Goal: Information Seeking & Learning: Check status

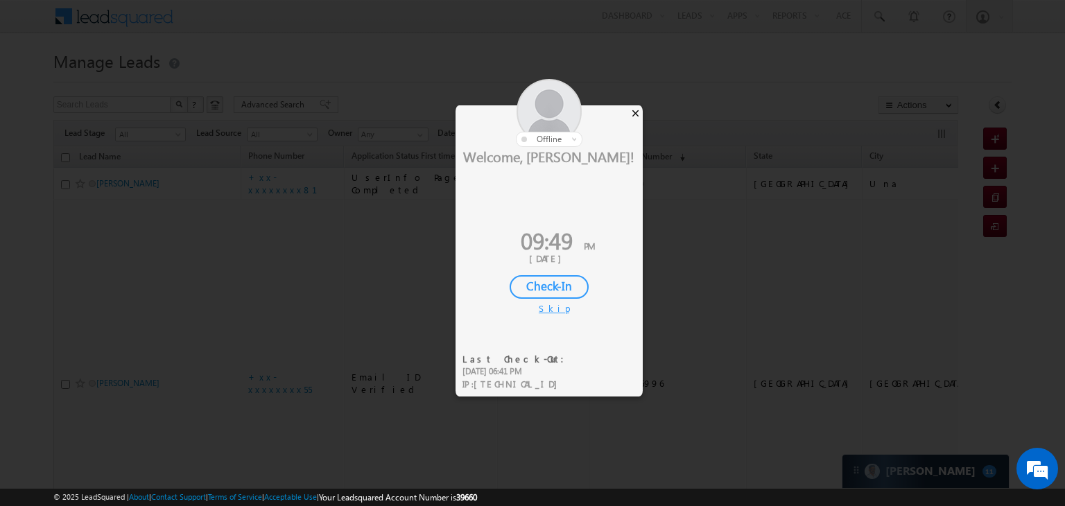
click at [634, 113] on div "×" at bounding box center [635, 112] width 15 height 15
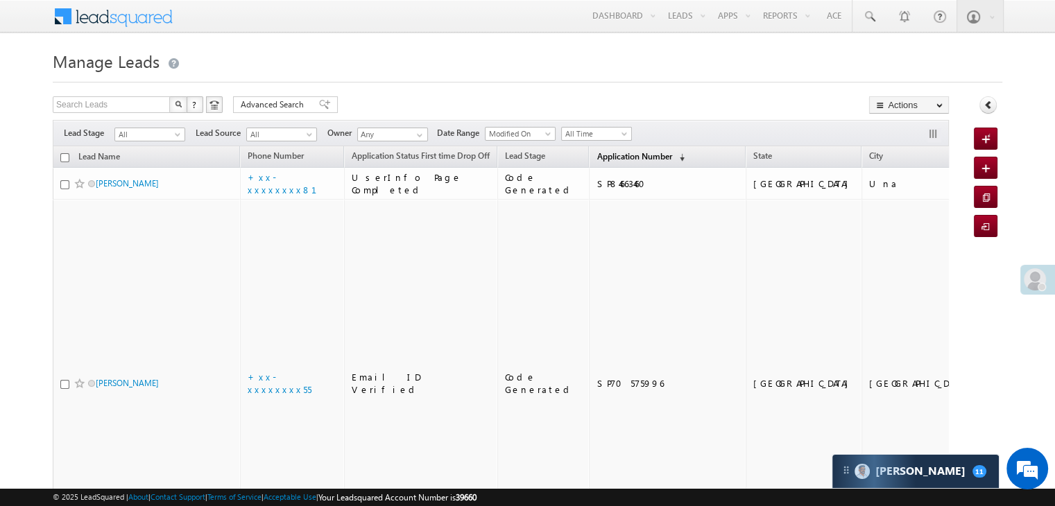
click at [608, 159] on span "Application Number" at bounding box center [634, 156] width 75 height 10
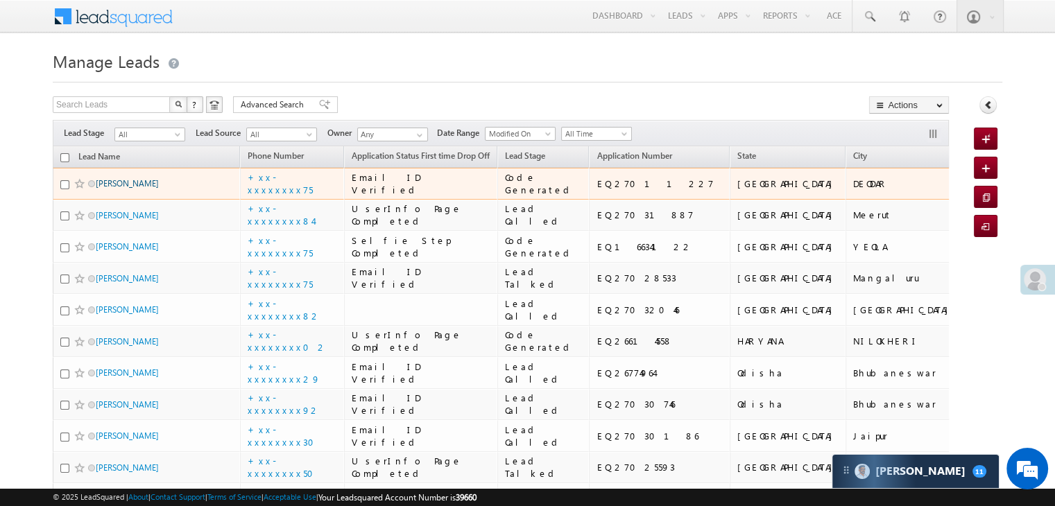
click at [133, 189] on link "Joshi Tejrambhai" at bounding box center [127, 183] width 63 height 10
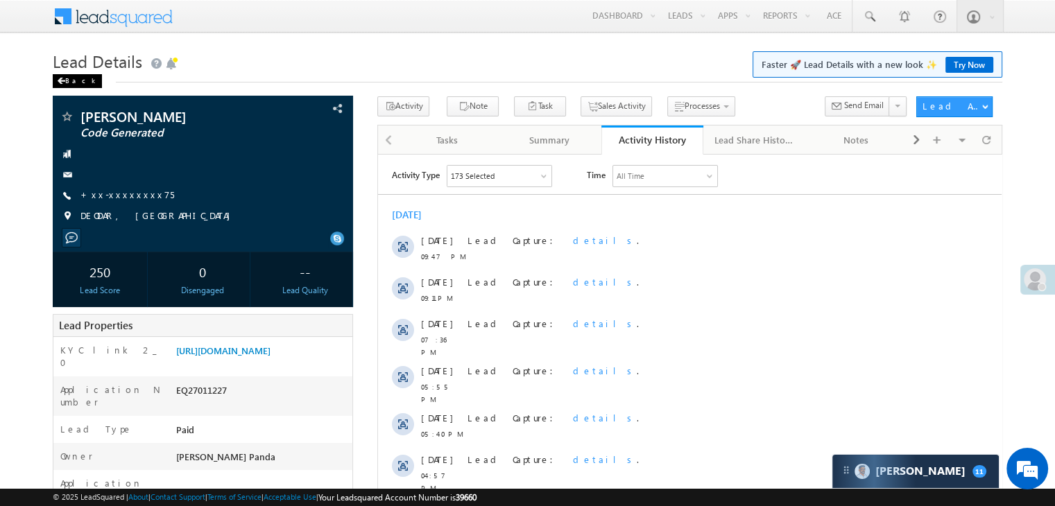
click at [57, 78] on div "Back" at bounding box center [77, 81] width 49 height 14
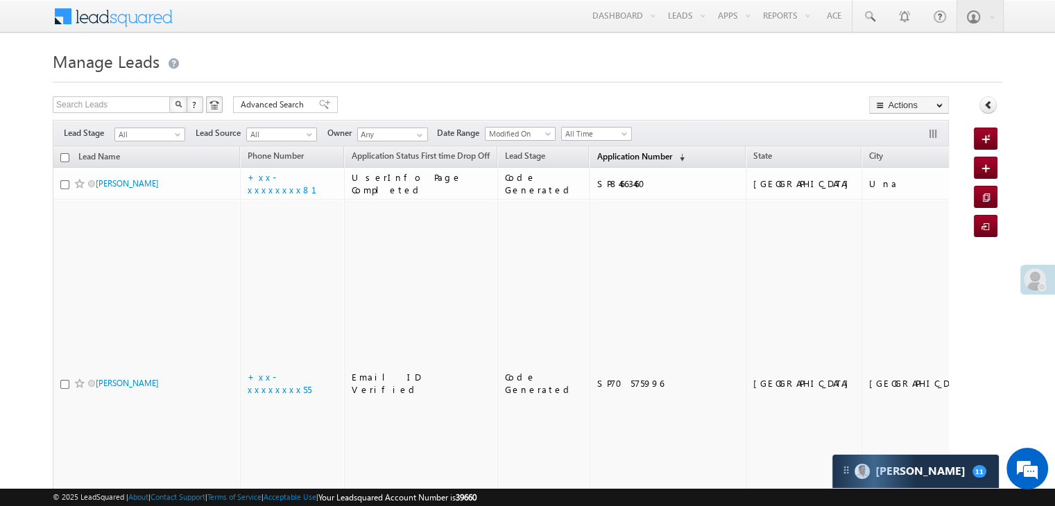
click at [597, 158] on span "Application Number" at bounding box center [634, 156] width 75 height 10
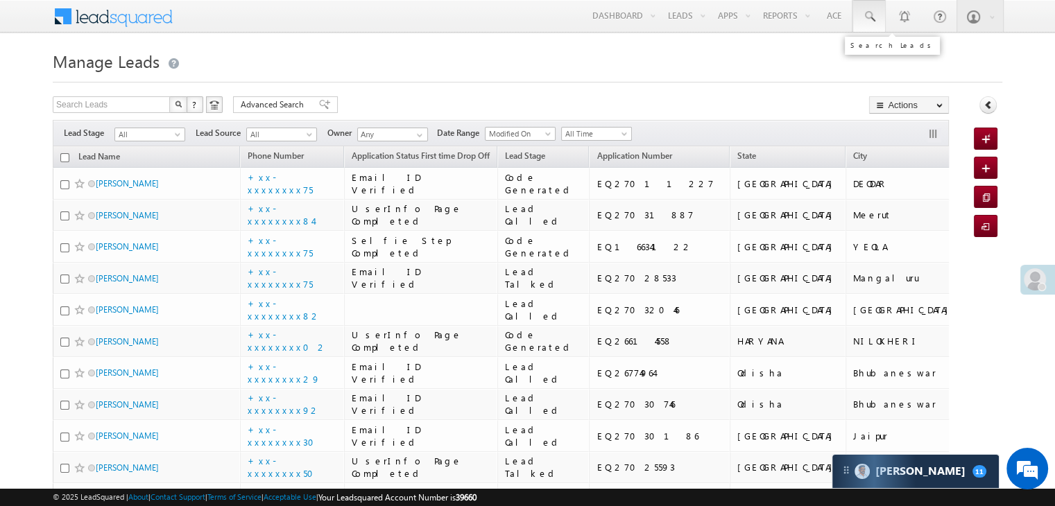
click at [866, 14] on span at bounding box center [869, 17] width 14 height 14
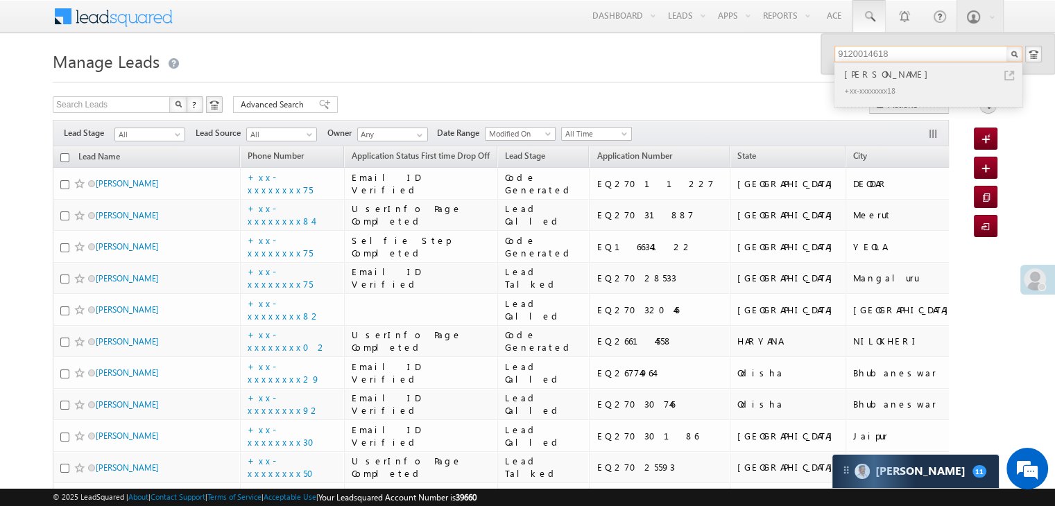
type input "9120014618"
click at [877, 74] on div "Rudra pratap" at bounding box center [934, 74] width 186 height 15
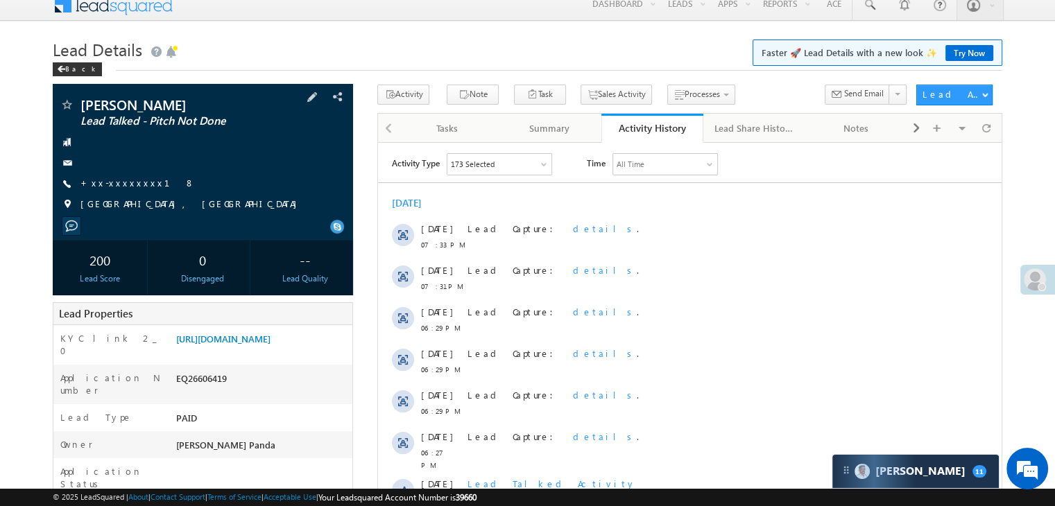
scroll to position [208, 0]
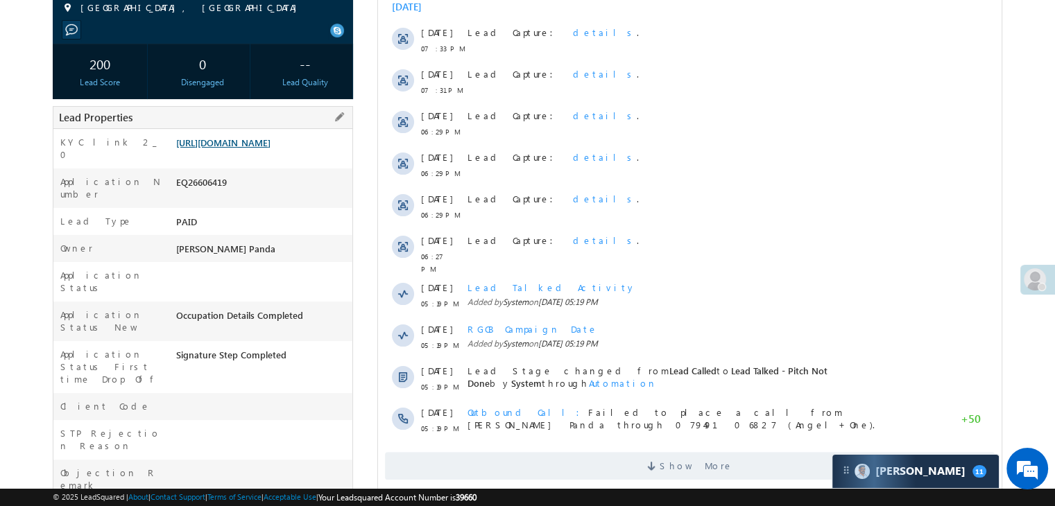
click at [241, 148] on link "[URL][DOMAIN_NAME]" at bounding box center [223, 143] width 94 height 12
click at [245, 147] on link "[URL][DOMAIN_NAME]" at bounding box center [223, 143] width 94 height 12
click at [266, 148] on link "[URL][DOMAIN_NAME]" at bounding box center [223, 143] width 94 height 12
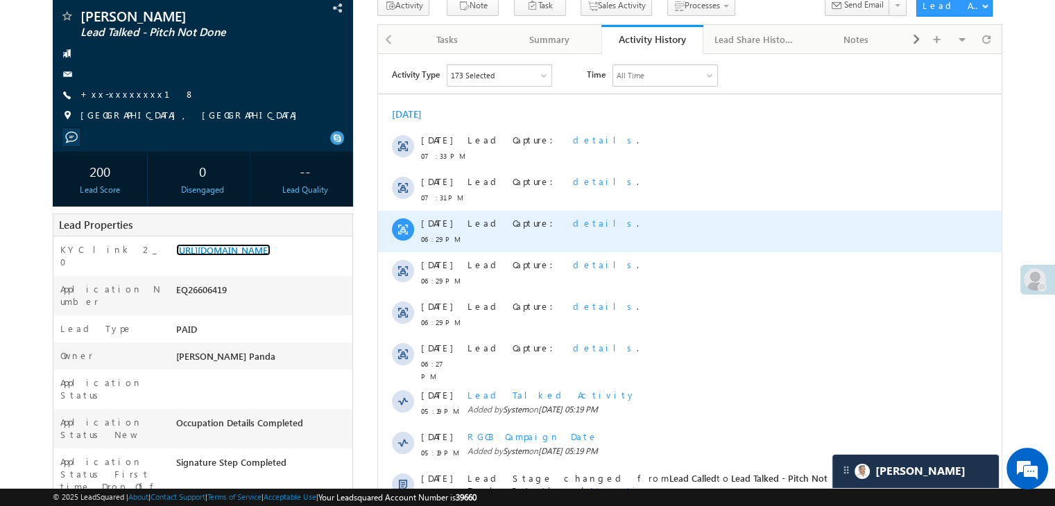
scroll to position [0, 0]
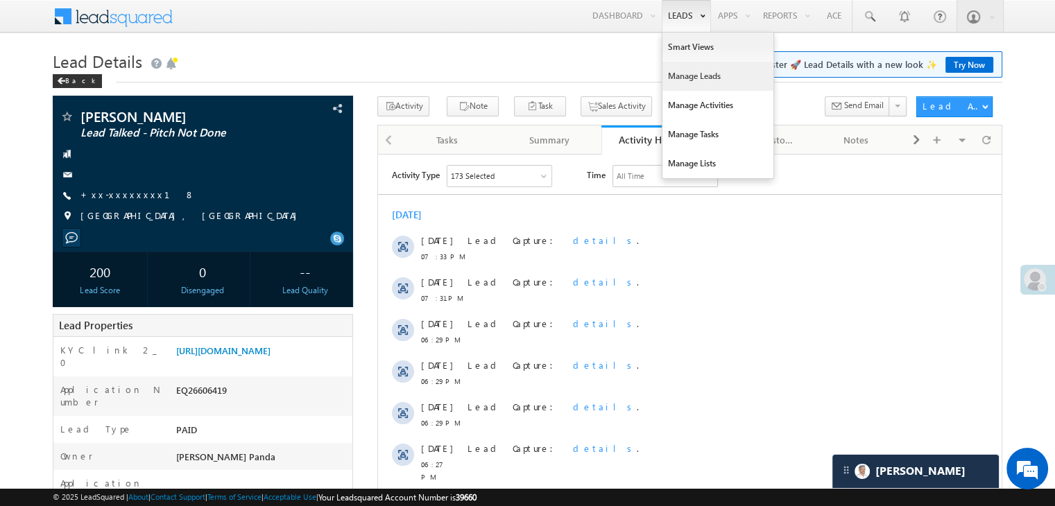
click at [688, 78] on link "Manage Leads" at bounding box center [717, 76] width 111 height 29
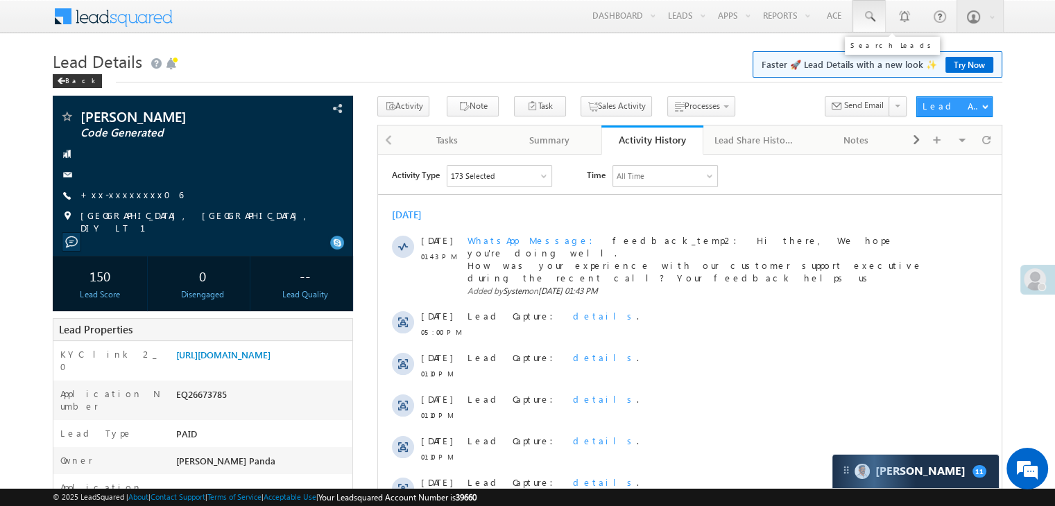
click at [868, 15] on span at bounding box center [869, 17] width 14 height 14
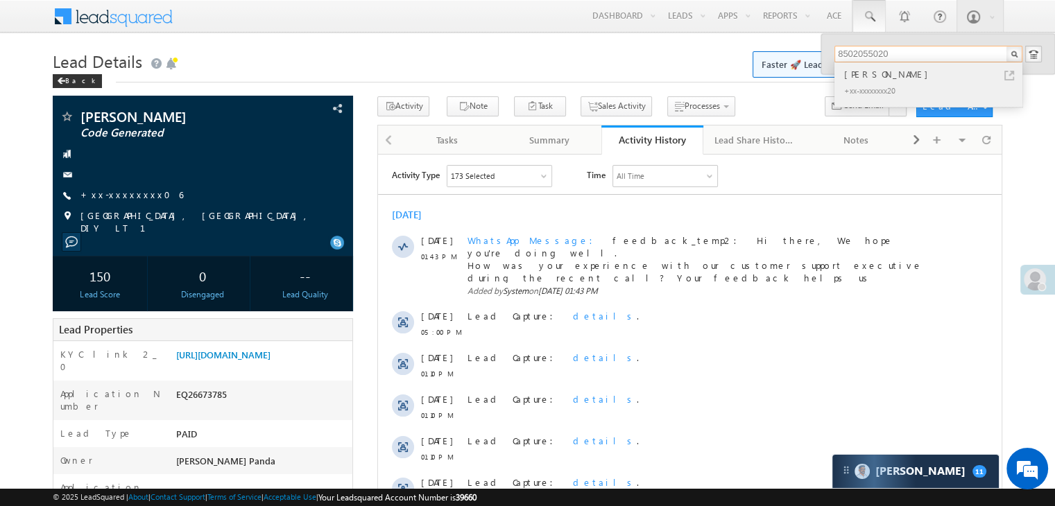
type input "8502055020"
click at [861, 70] on div "[PERSON_NAME]" at bounding box center [934, 74] width 186 height 15
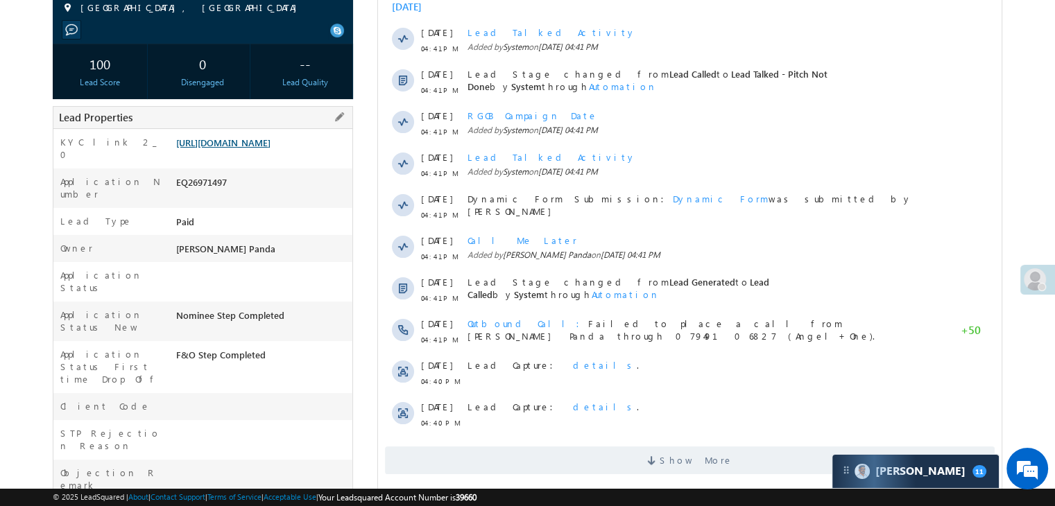
click at [252, 148] on link "[URL][DOMAIN_NAME]" at bounding box center [223, 143] width 94 height 12
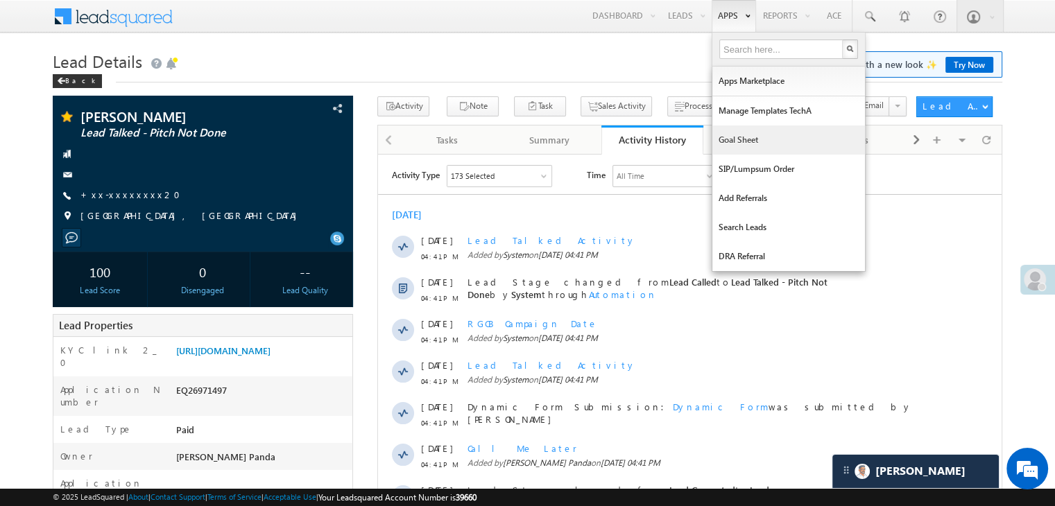
click at [732, 142] on link "Goal Sheet" at bounding box center [788, 140] width 153 height 29
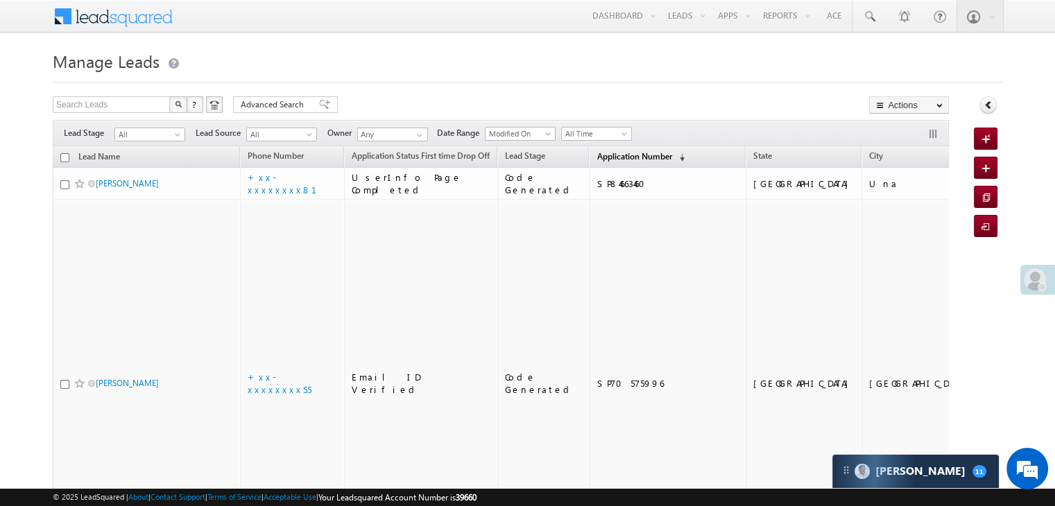
click at [612, 163] on link "Application Number (sorted descending)" at bounding box center [641, 157] width 102 height 18
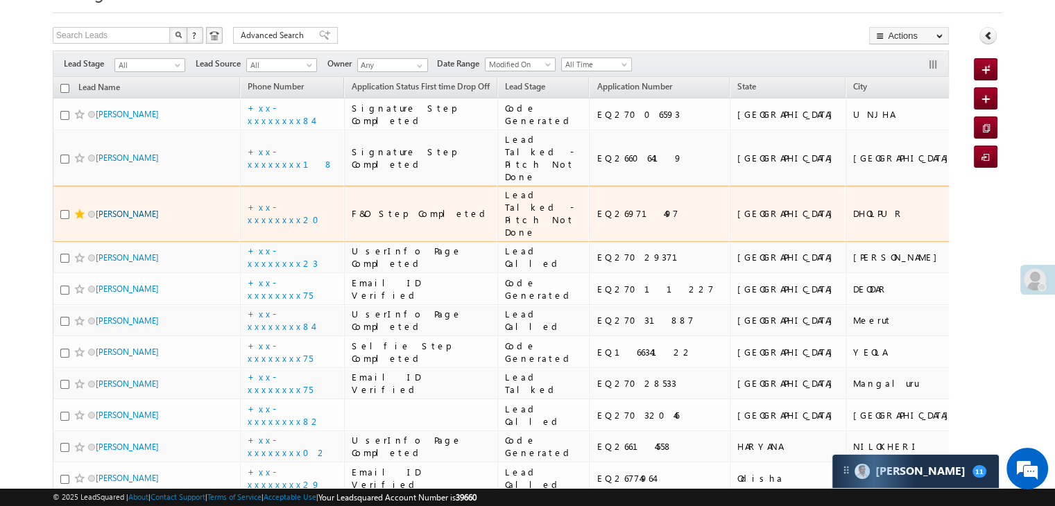
click at [111, 219] on link "[PERSON_NAME]" at bounding box center [127, 214] width 63 height 10
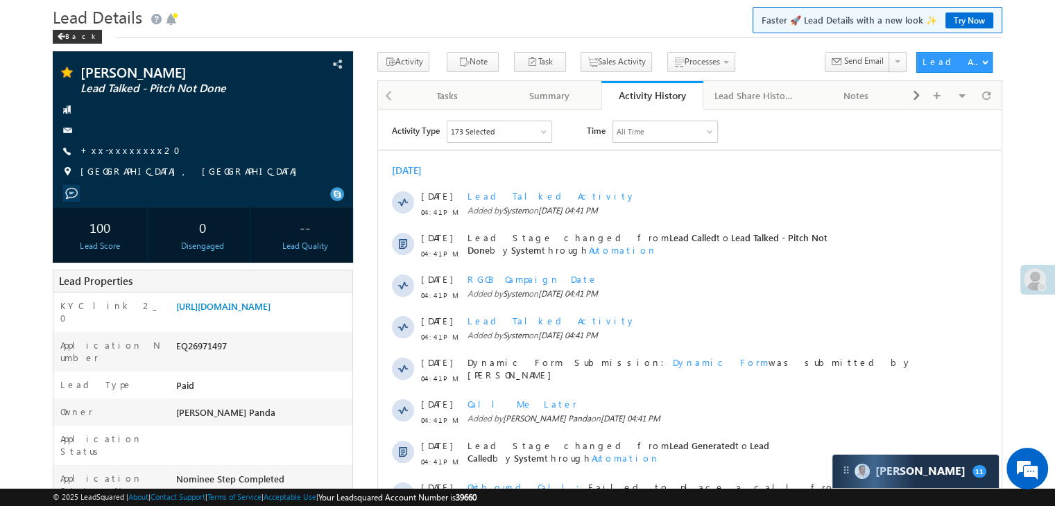
scroll to position [69, 0]
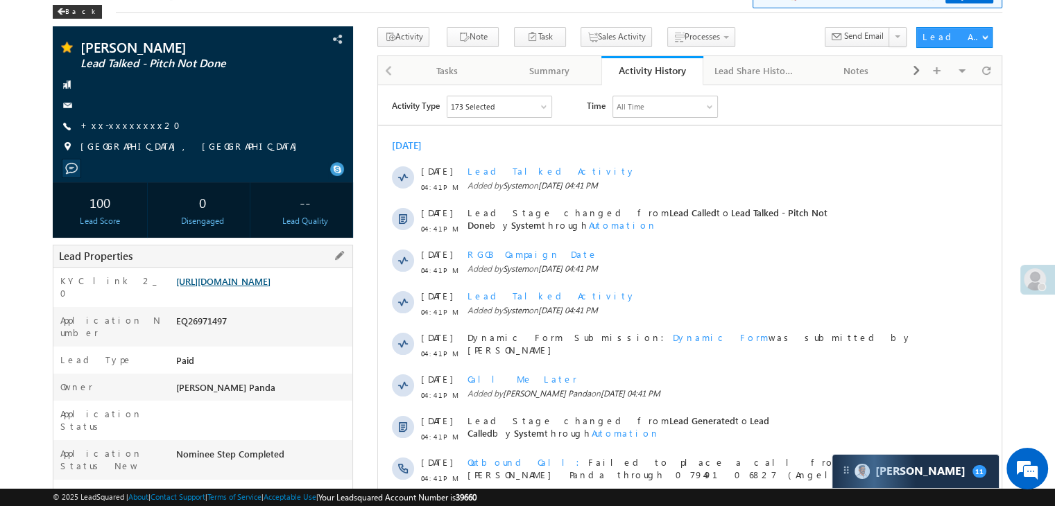
click at [235, 287] on link "[URL][DOMAIN_NAME]" at bounding box center [223, 281] width 94 height 12
click at [65, 53] on span at bounding box center [67, 49] width 14 height 14
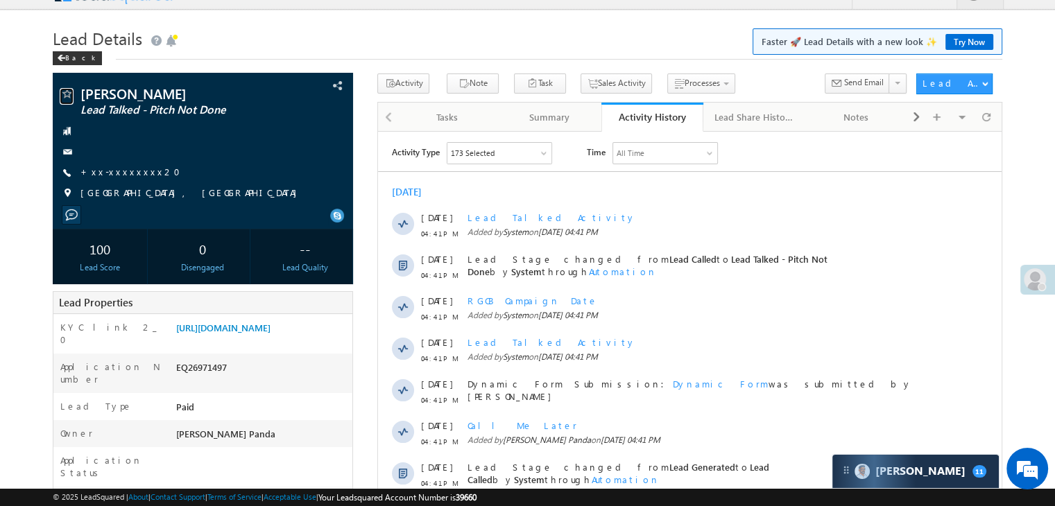
scroll to position [0, 0]
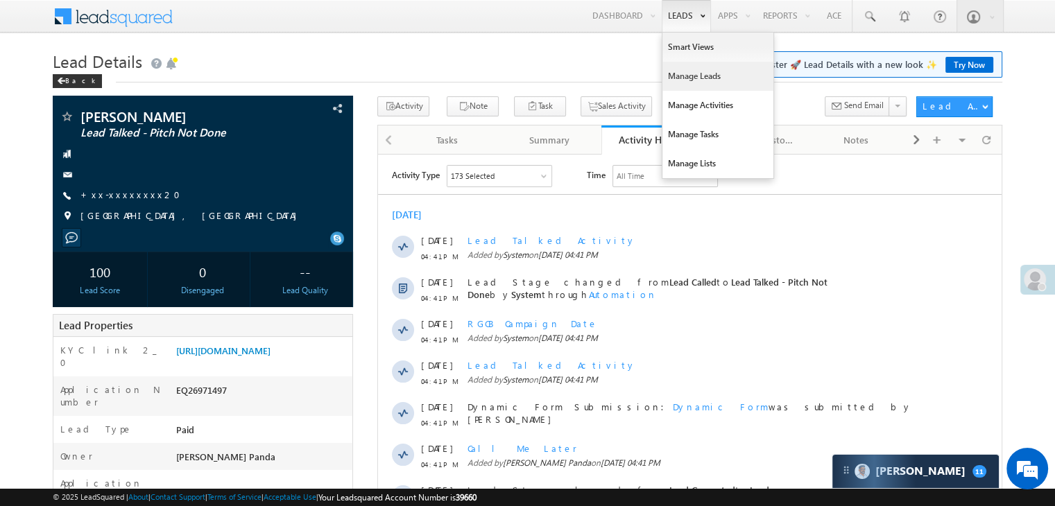
click at [682, 81] on link "Manage Leads" at bounding box center [717, 76] width 111 height 29
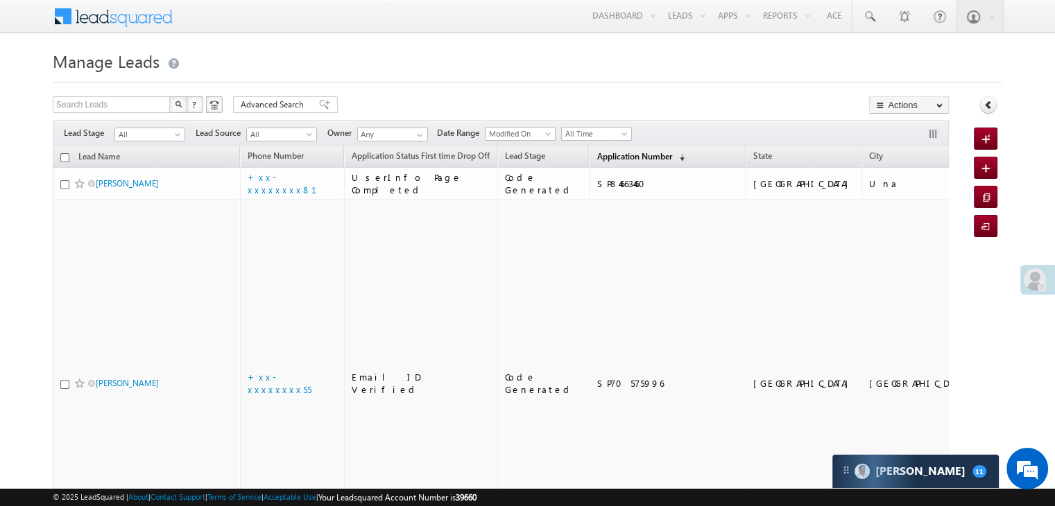
click at [597, 153] on span "Application Number" at bounding box center [634, 156] width 75 height 10
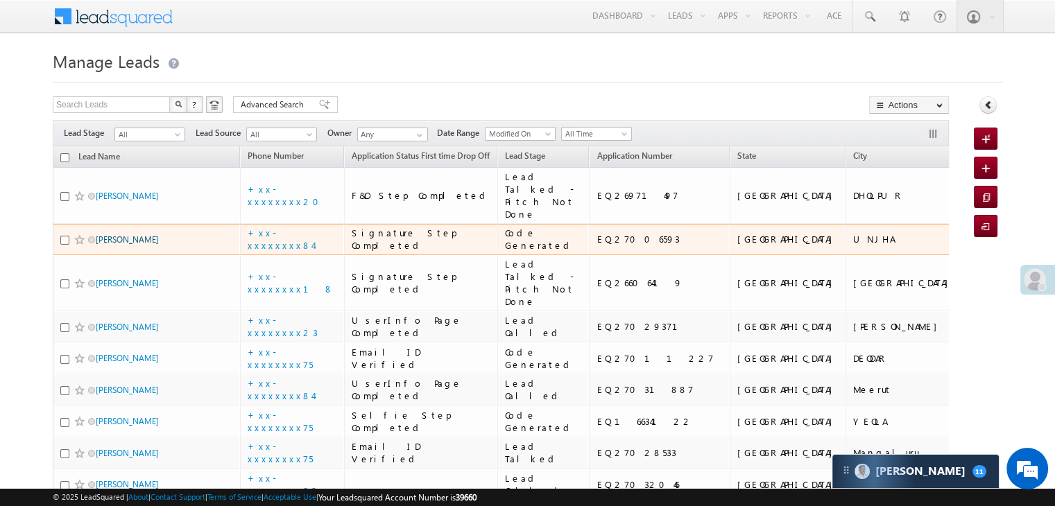
click at [128, 245] on link "[PERSON_NAME]" at bounding box center [127, 239] width 63 height 10
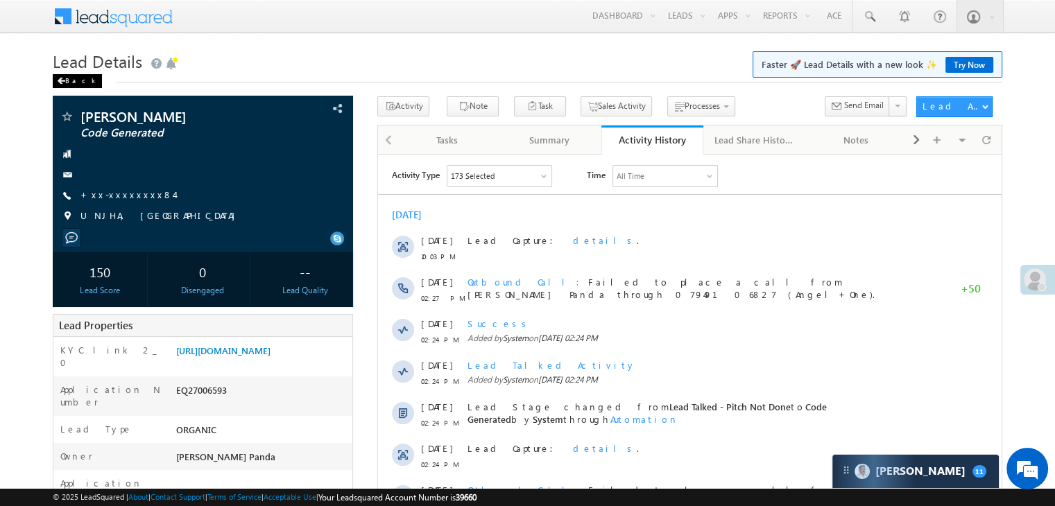
click at [69, 84] on div "Back" at bounding box center [77, 81] width 49 height 14
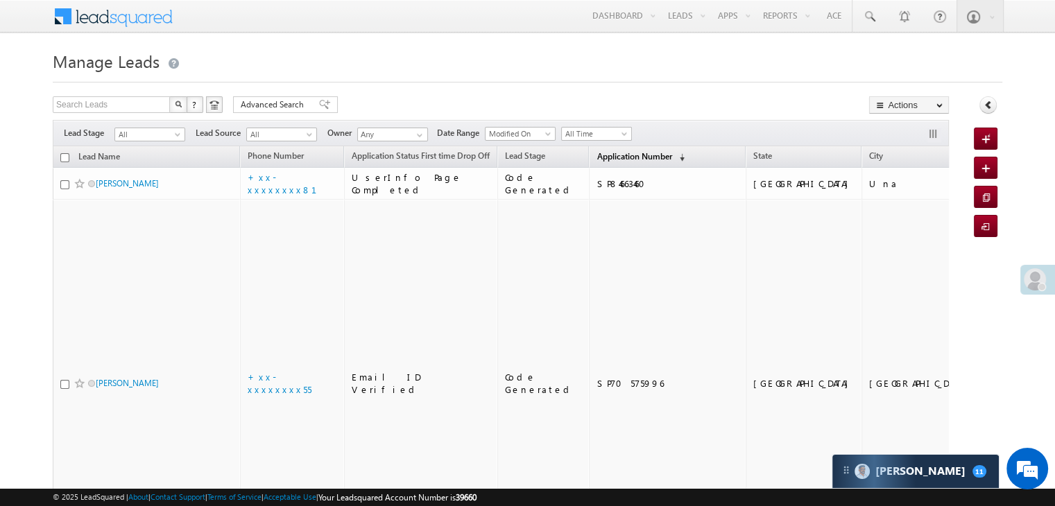
click at [626, 153] on span "Application Number" at bounding box center [634, 156] width 75 height 10
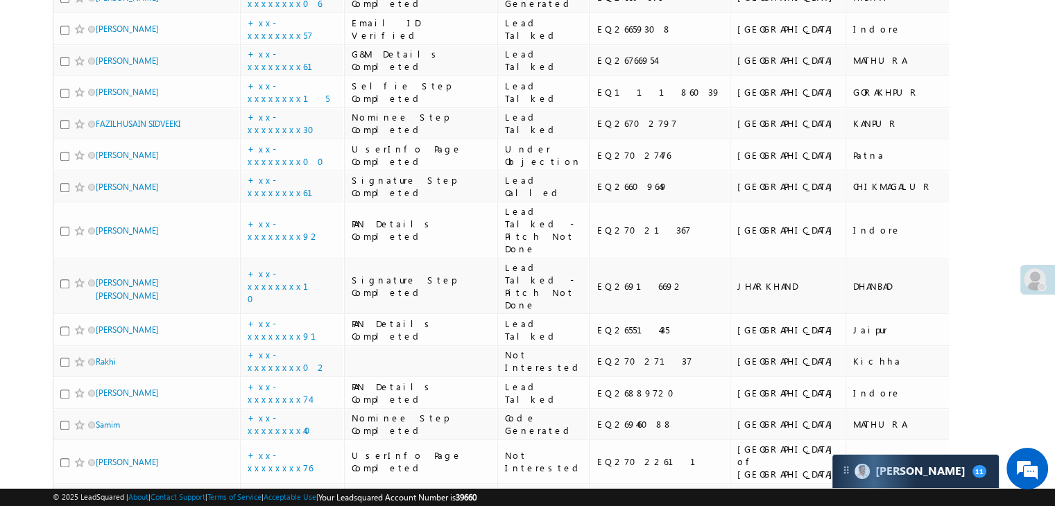
scroll to position [1040, 0]
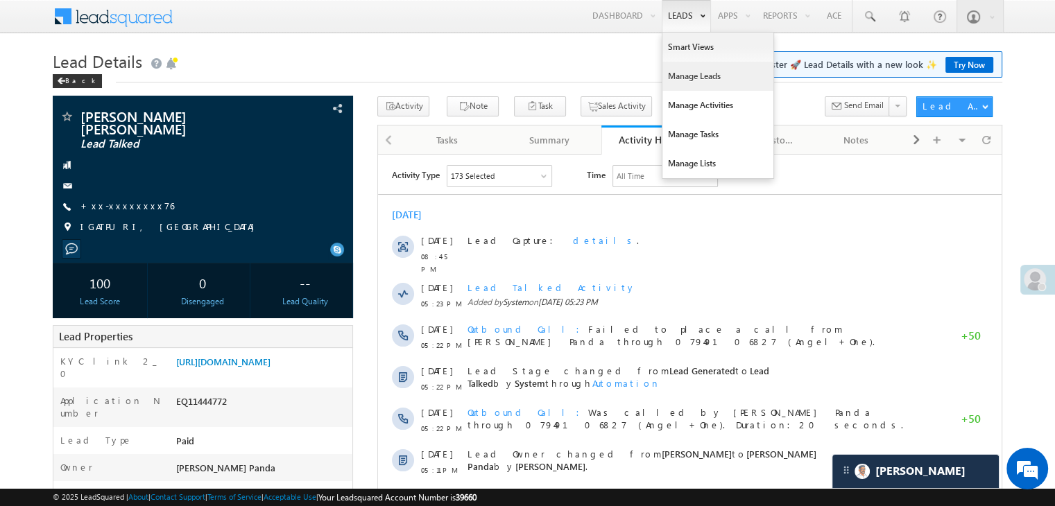
click at [683, 78] on link "Manage Leads" at bounding box center [717, 76] width 111 height 29
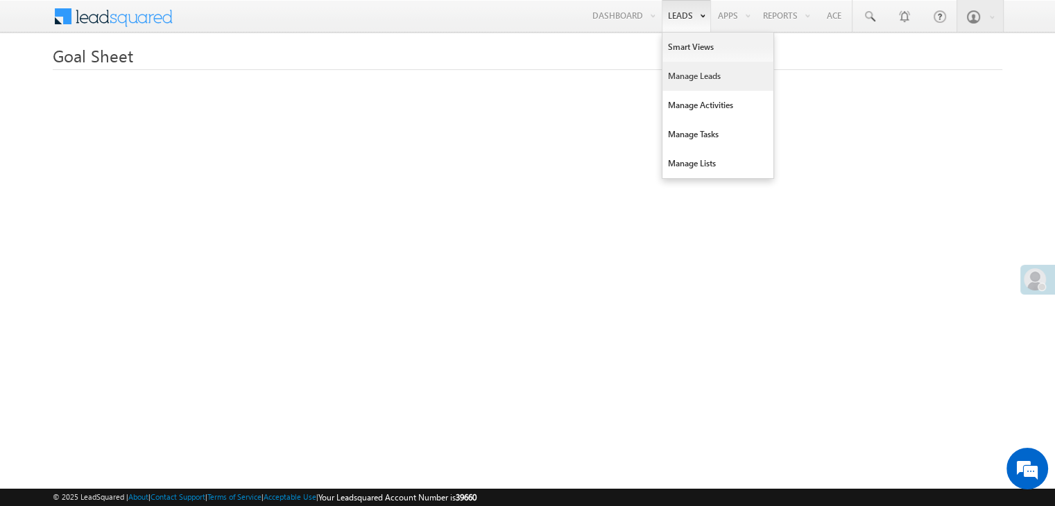
click at [685, 67] on link "Manage Leads" at bounding box center [717, 76] width 111 height 29
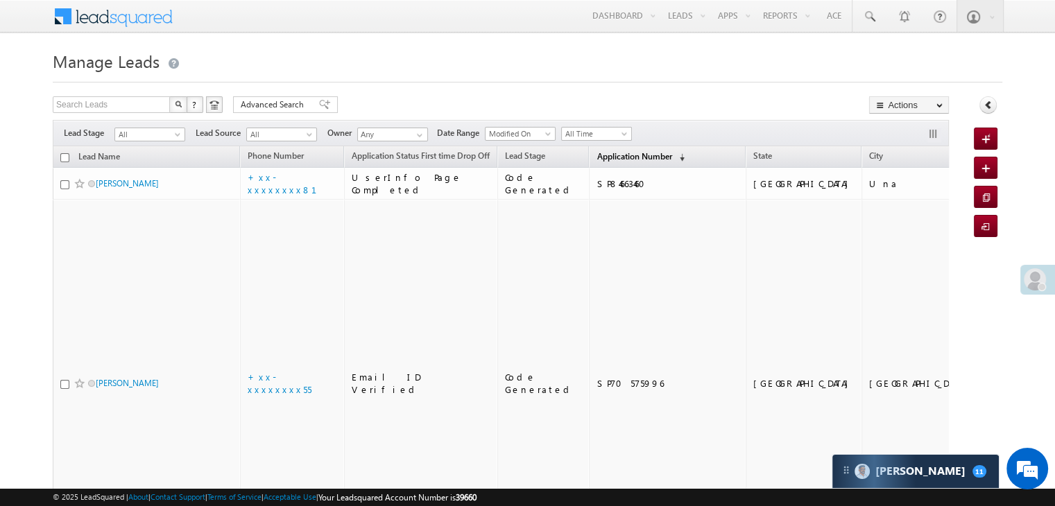
click at [597, 151] on span "Application Number" at bounding box center [634, 156] width 75 height 10
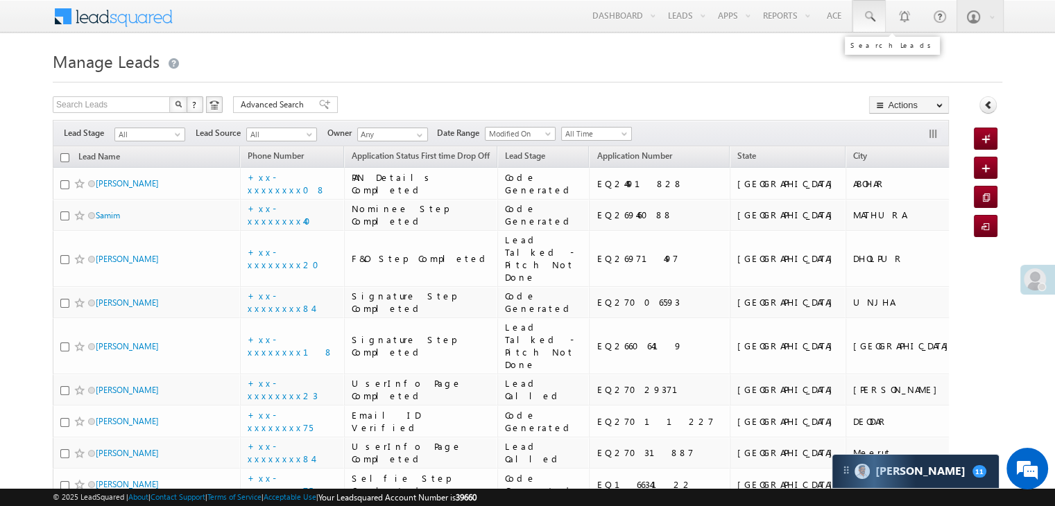
click at [874, 12] on span at bounding box center [869, 17] width 14 height 14
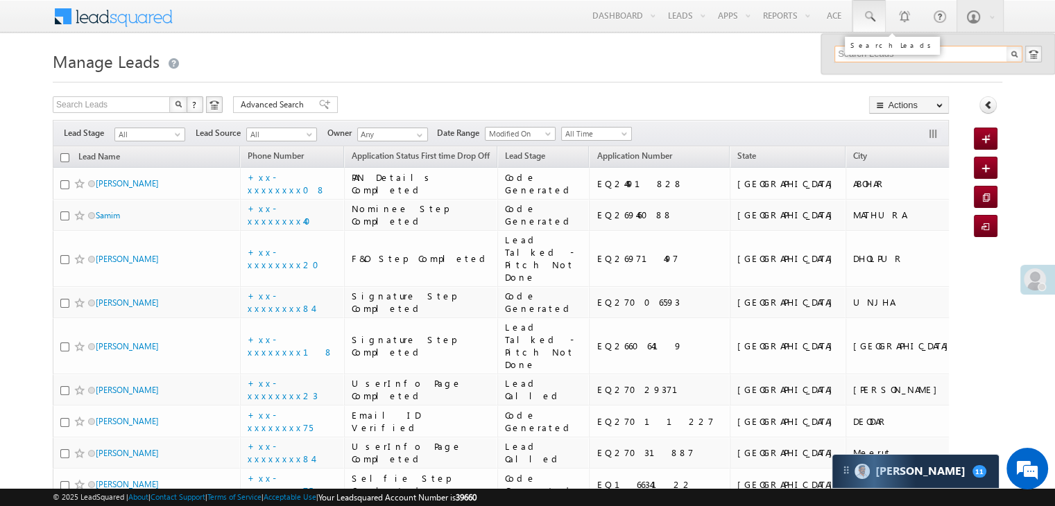
paste input "EQ26763729"
type input "EQ26763729"
click at [868, 76] on div "Ashok kumar" at bounding box center [934, 74] width 186 height 15
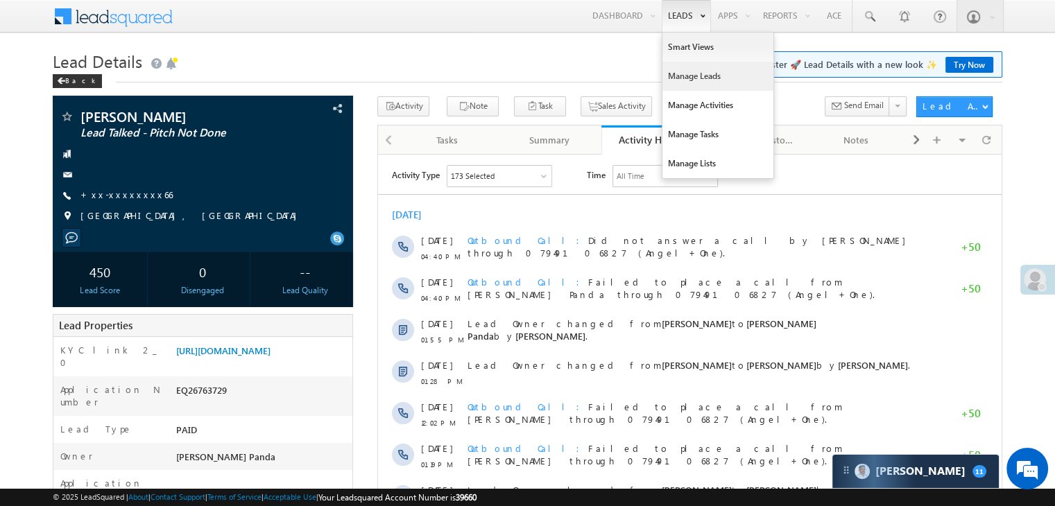
click at [680, 77] on link "Manage Leads" at bounding box center [717, 76] width 111 height 29
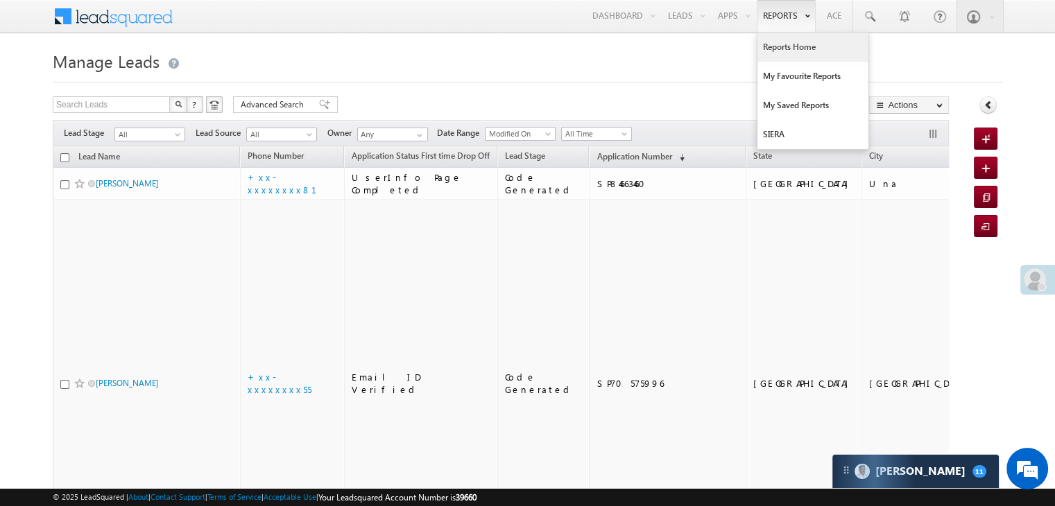
click at [798, 46] on link "Reports Home" at bounding box center [812, 47] width 111 height 29
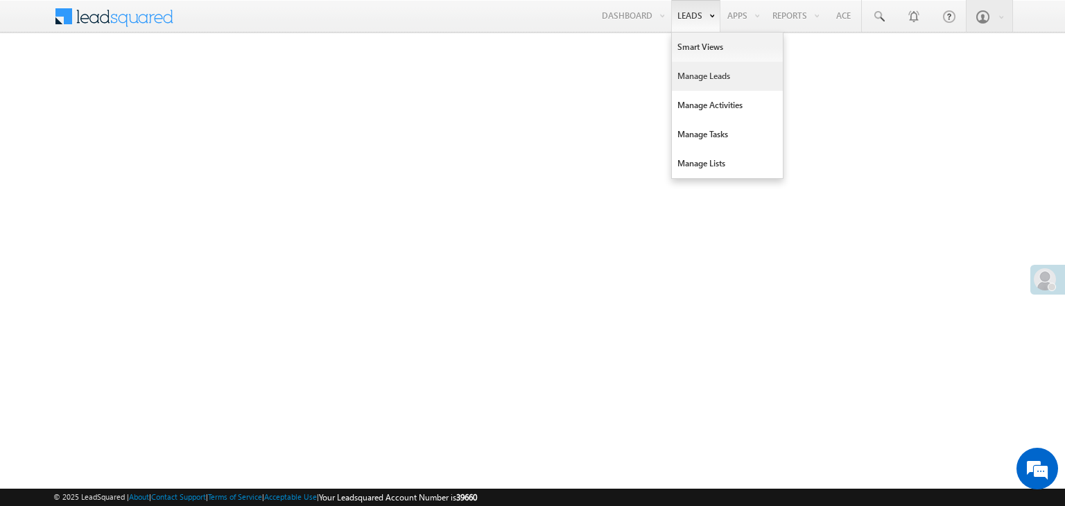
click at [696, 77] on link "Manage Leads" at bounding box center [727, 76] width 111 height 29
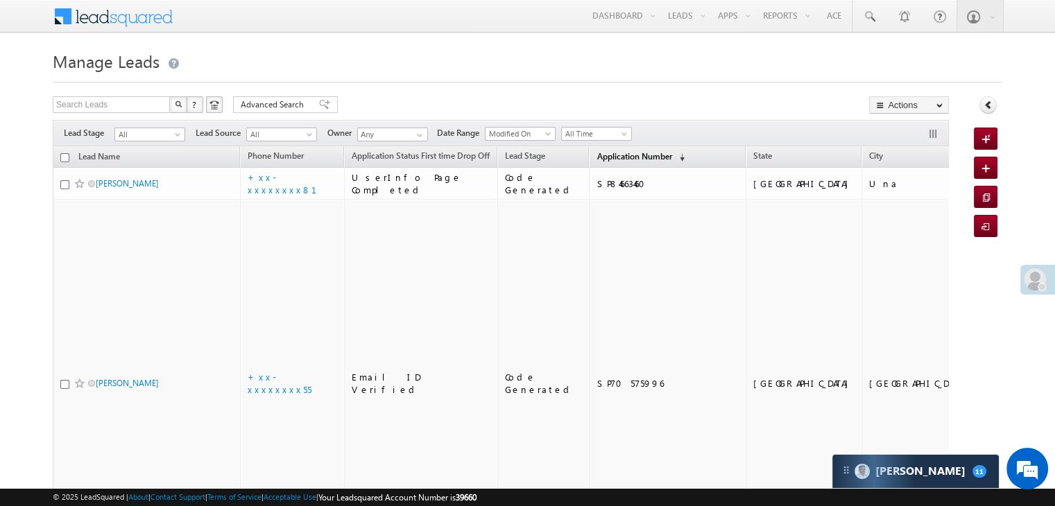
click at [603, 158] on span "Application Number" at bounding box center [634, 156] width 75 height 10
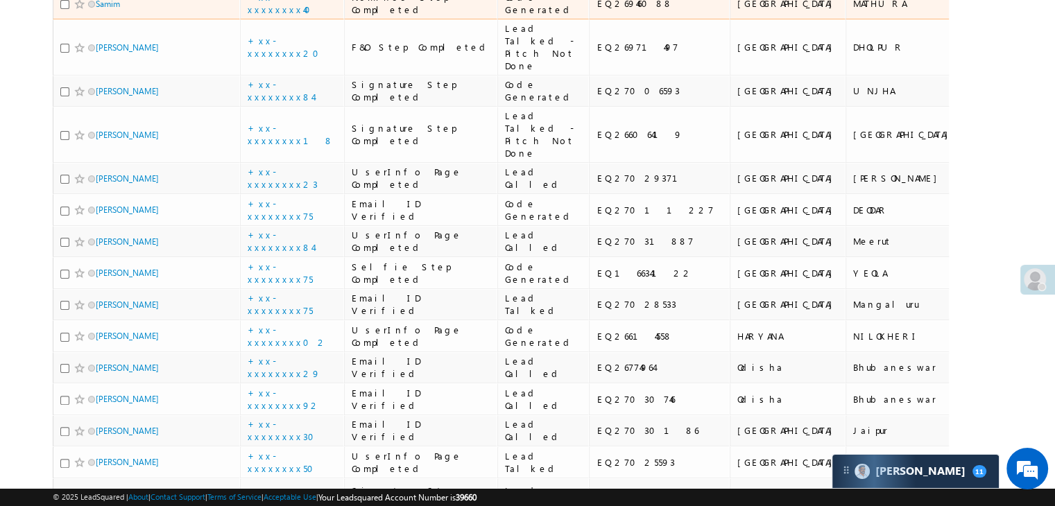
scroll to position [277, 0]
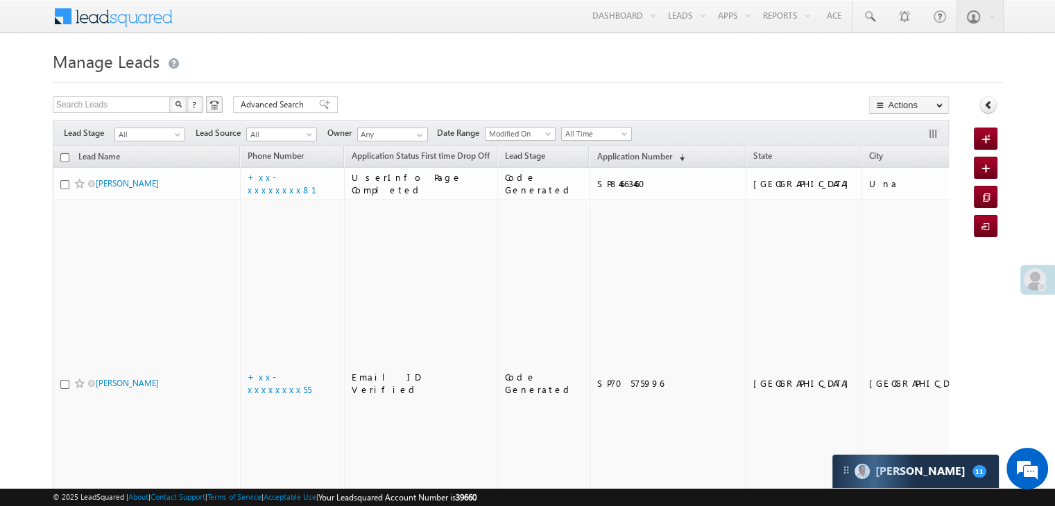
click at [597, 162] on link "Application Number (sorted descending)" at bounding box center [641, 157] width 102 height 18
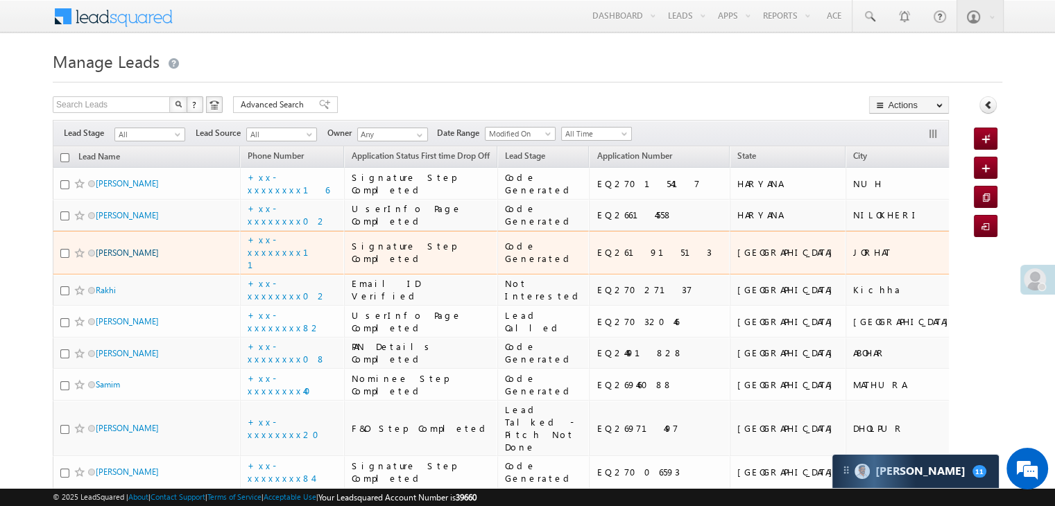
click at [125, 258] on link "Bijay Thapa" at bounding box center [127, 253] width 63 height 10
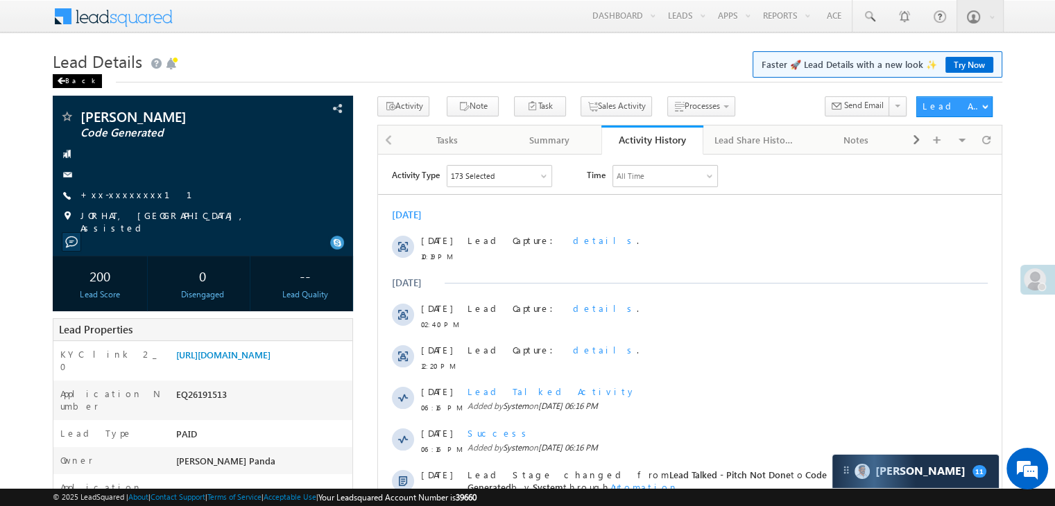
click at [70, 80] on div "Back" at bounding box center [77, 81] width 49 height 14
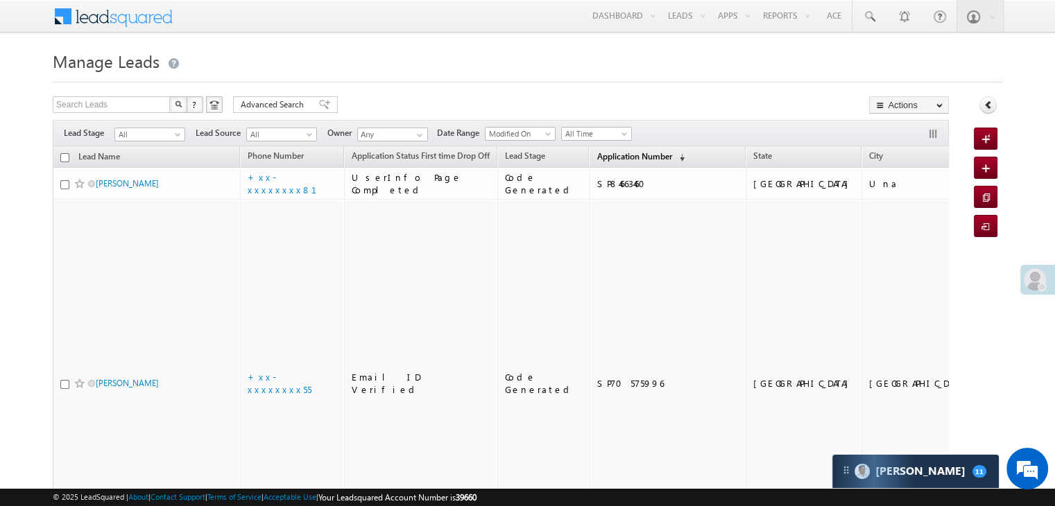
drag, startPoint x: 597, startPoint y: 151, endPoint x: 580, endPoint y: 160, distance: 18.9
click at [597, 160] on span "Application Number" at bounding box center [634, 156] width 75 height 10
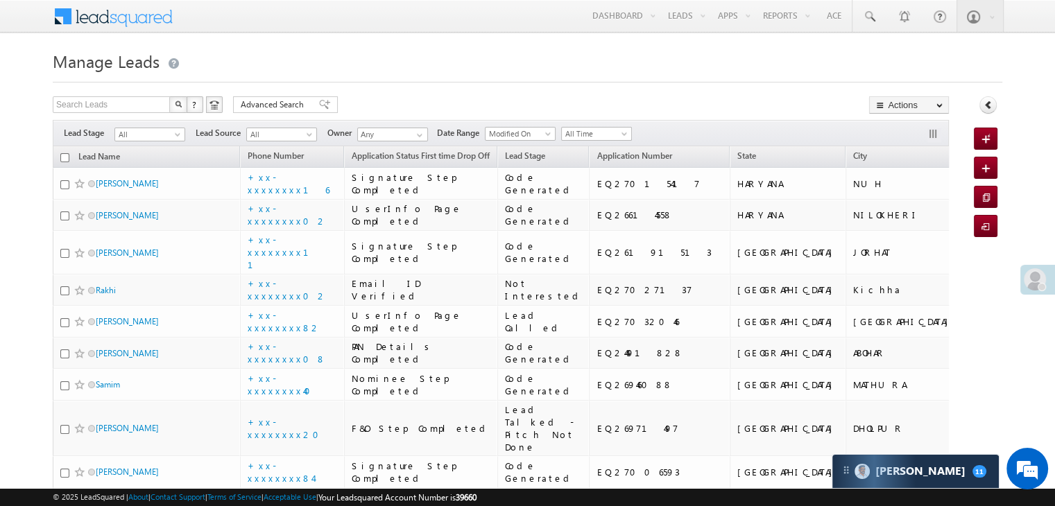
drag, startPoint x: 175, startPoint y: 131, endPoint x: 146, endPoint y: 138, distance: 29.9
drag, startPoint x: 146, startPoint y: 138, endPoint x: 359, endPoint y: 78, distance: 221.3
click at [415, 73] on h1 "Manage Leads" at bounding box center [528, 59] width 950 height 27
click at [151, 139] on span "All" at bounding box center [148, 134] width 66 height 12
click at [139, 167] on link "Lead Generated" at bounding box center [150, 163] width 70 height 12
